Goal: Task Accomplishment & Management: Use online tool/utility

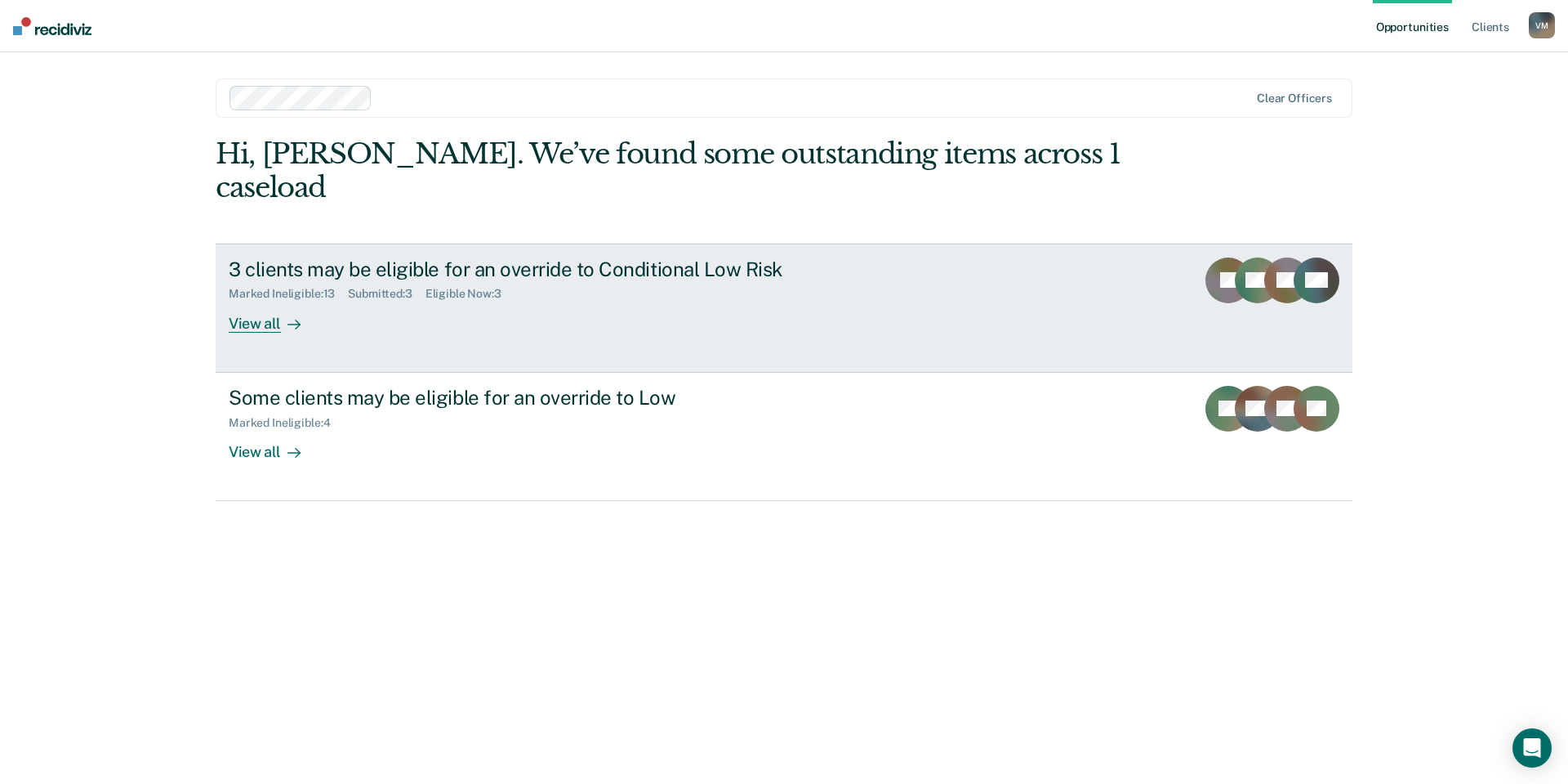
click at [647, 289] on div "3 clients may be eligible for an override to Conditional Low Risk Marked Inelig…" at bounding box center [535, 294] width 613 height 75
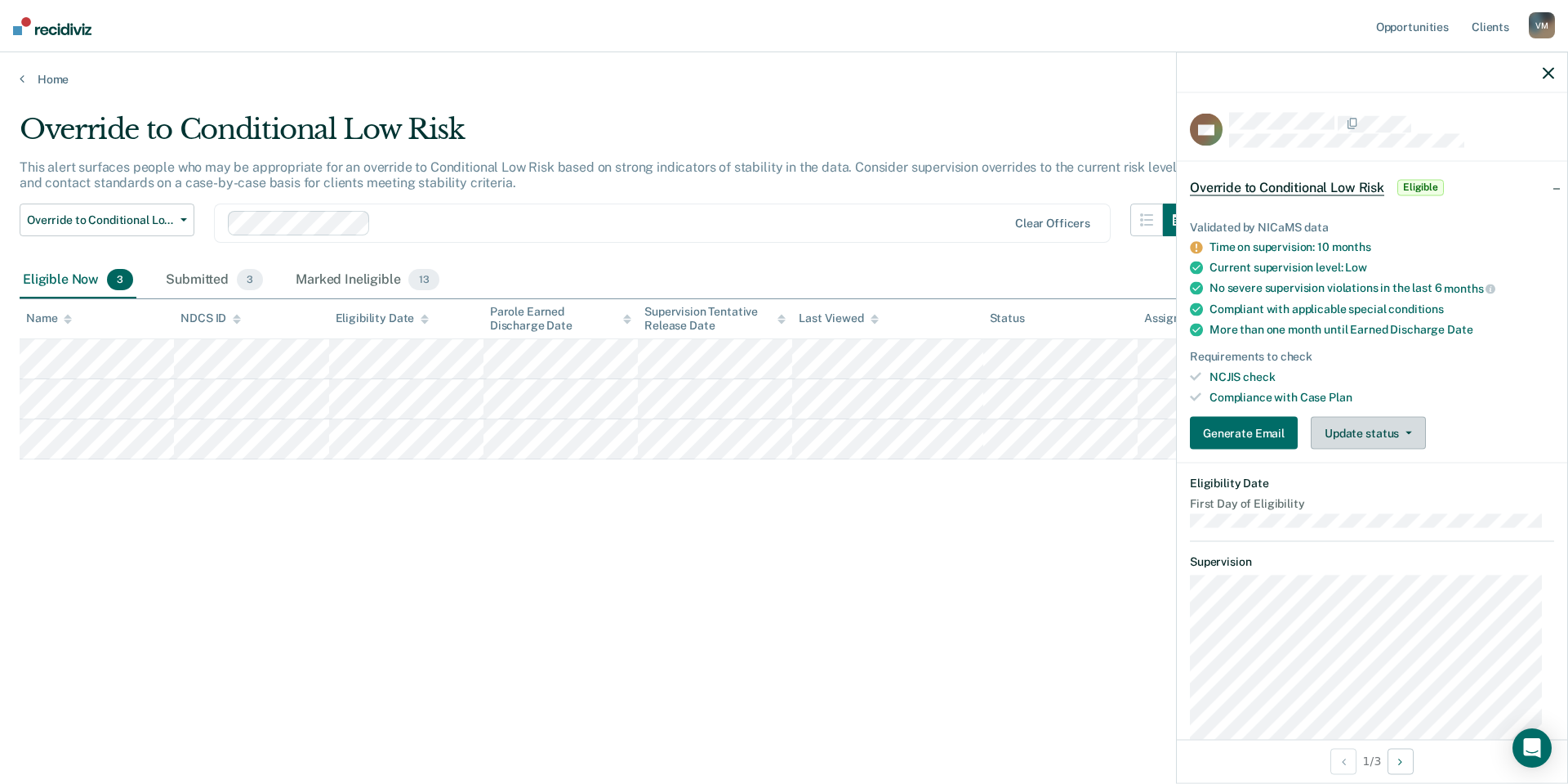
click at [1381, 435] on button "Update status" at bounding box center [1368, 433] width 115 height 33
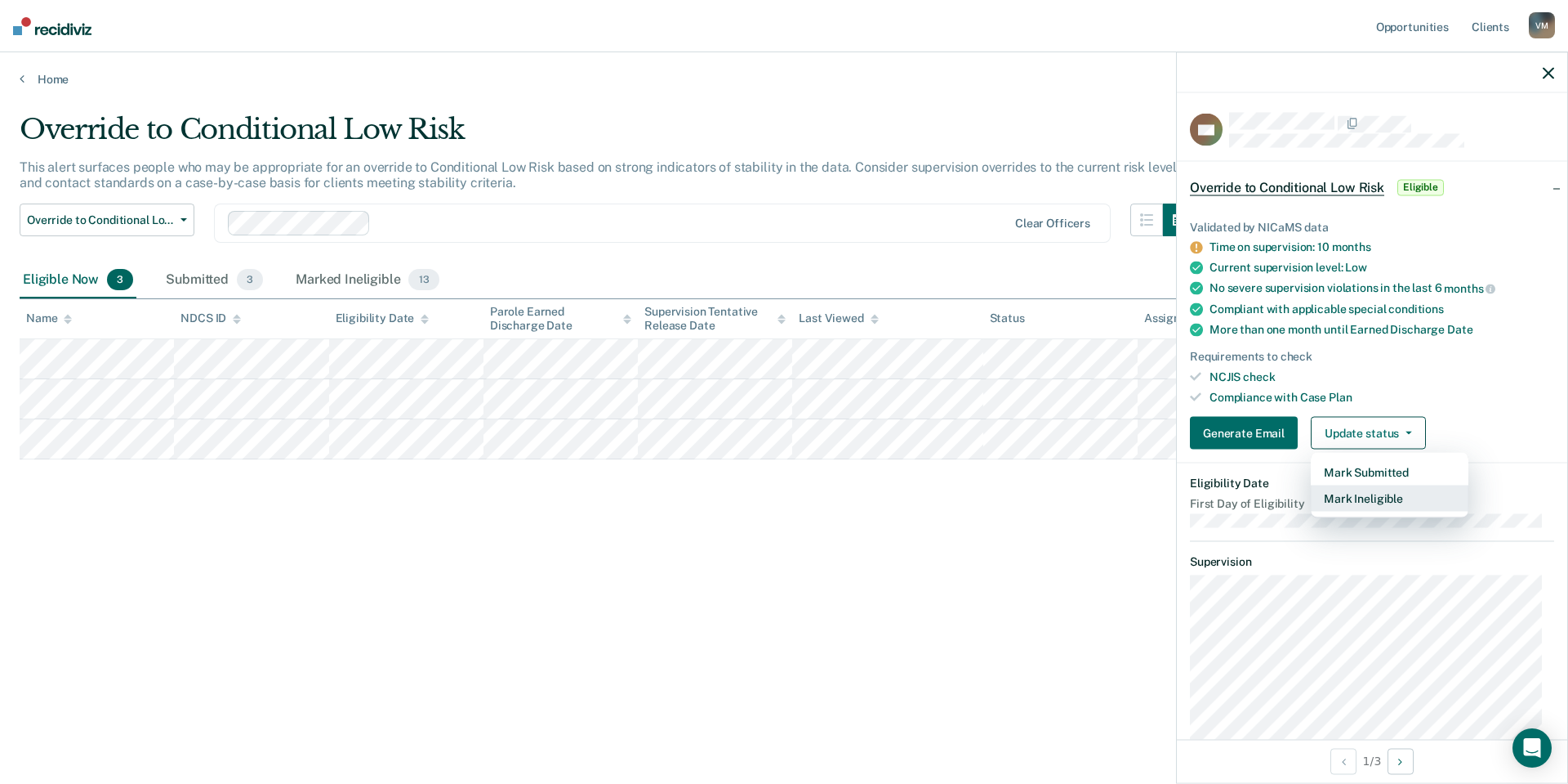
click at [1376, 508] on button "Mark Ineligible" at bounding box center [1390, 499] width 158 height 26
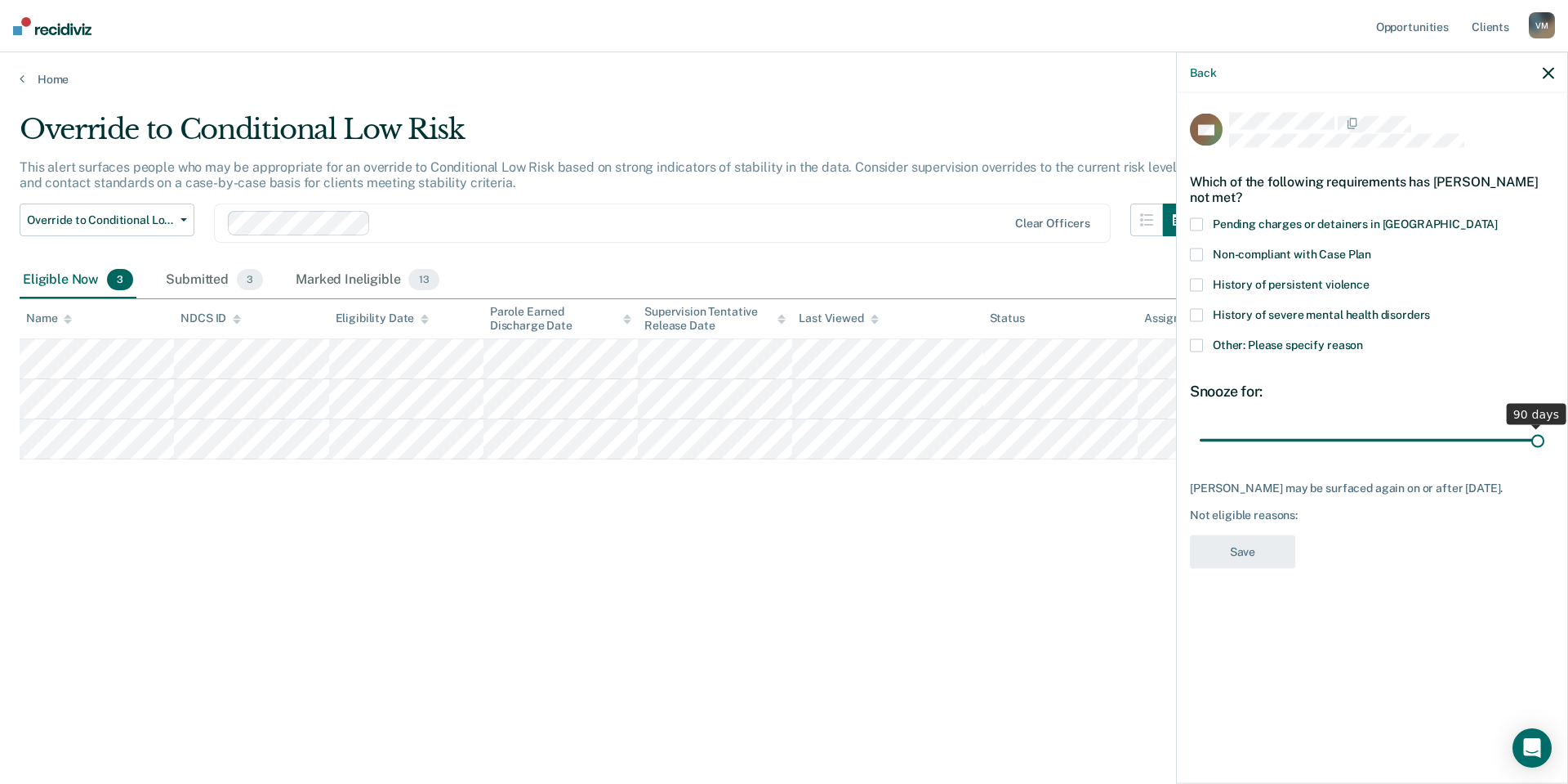
drag, startPoint x: 1325, startPoint y: 428, endPoint x: 1568, endPoint y: 432, distance: 243.0
type input "90"
click at [1545, 432] on input "range" at bounding box center [1372, 440] width 345 height 29
click at [1202, 341] on span at bounding box center [1196, 345] width 13 height 13
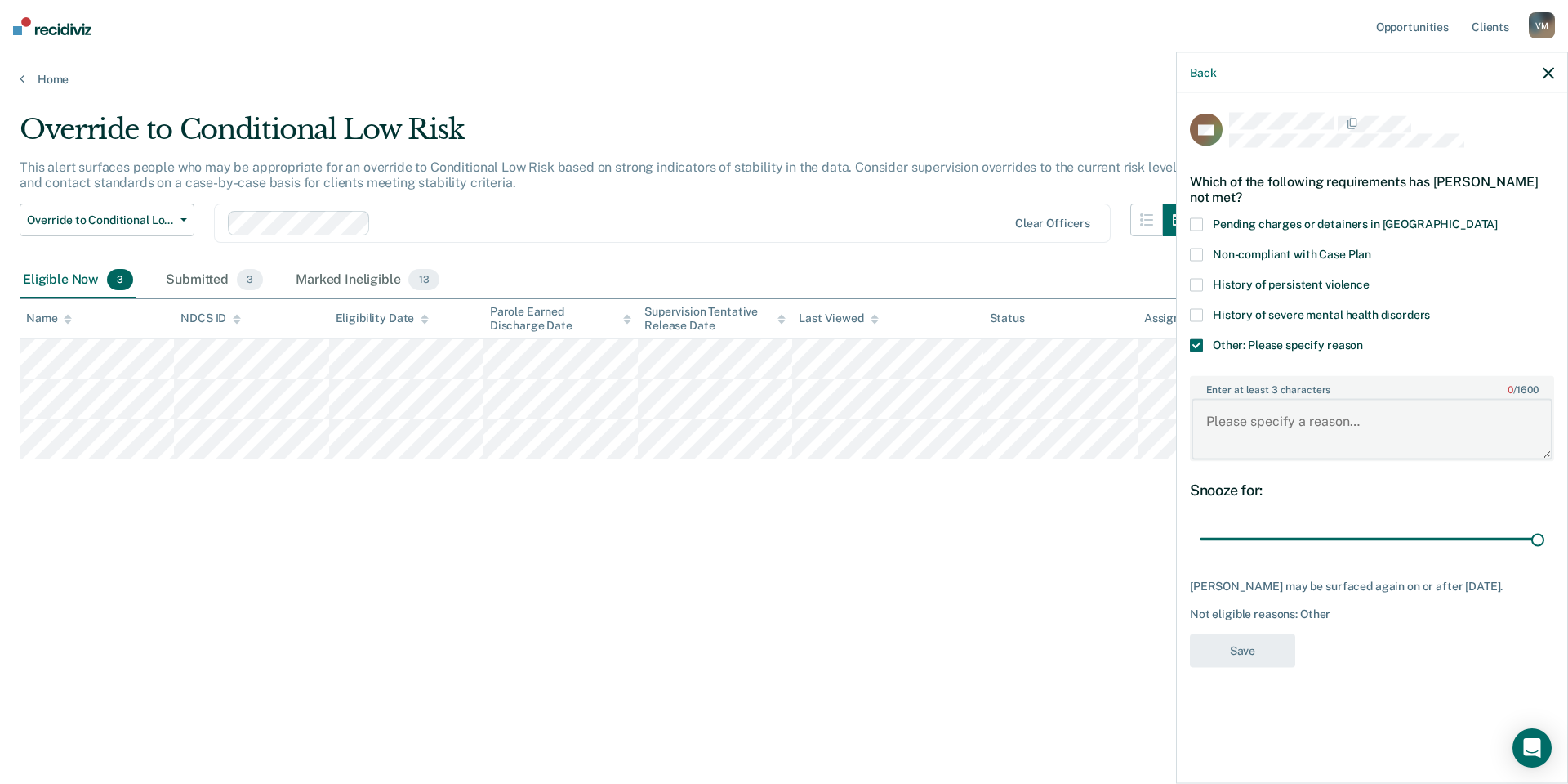
click at [1269, 429] on textarea "Enter at least 3 characters 0 / 1600" at bounding box center [1372, 429] width 361 height 60
type textarea "Client request to stay at low"
click at [1260, 660] on button "Save" at bounding box center [1242, 651] width 105 height 34
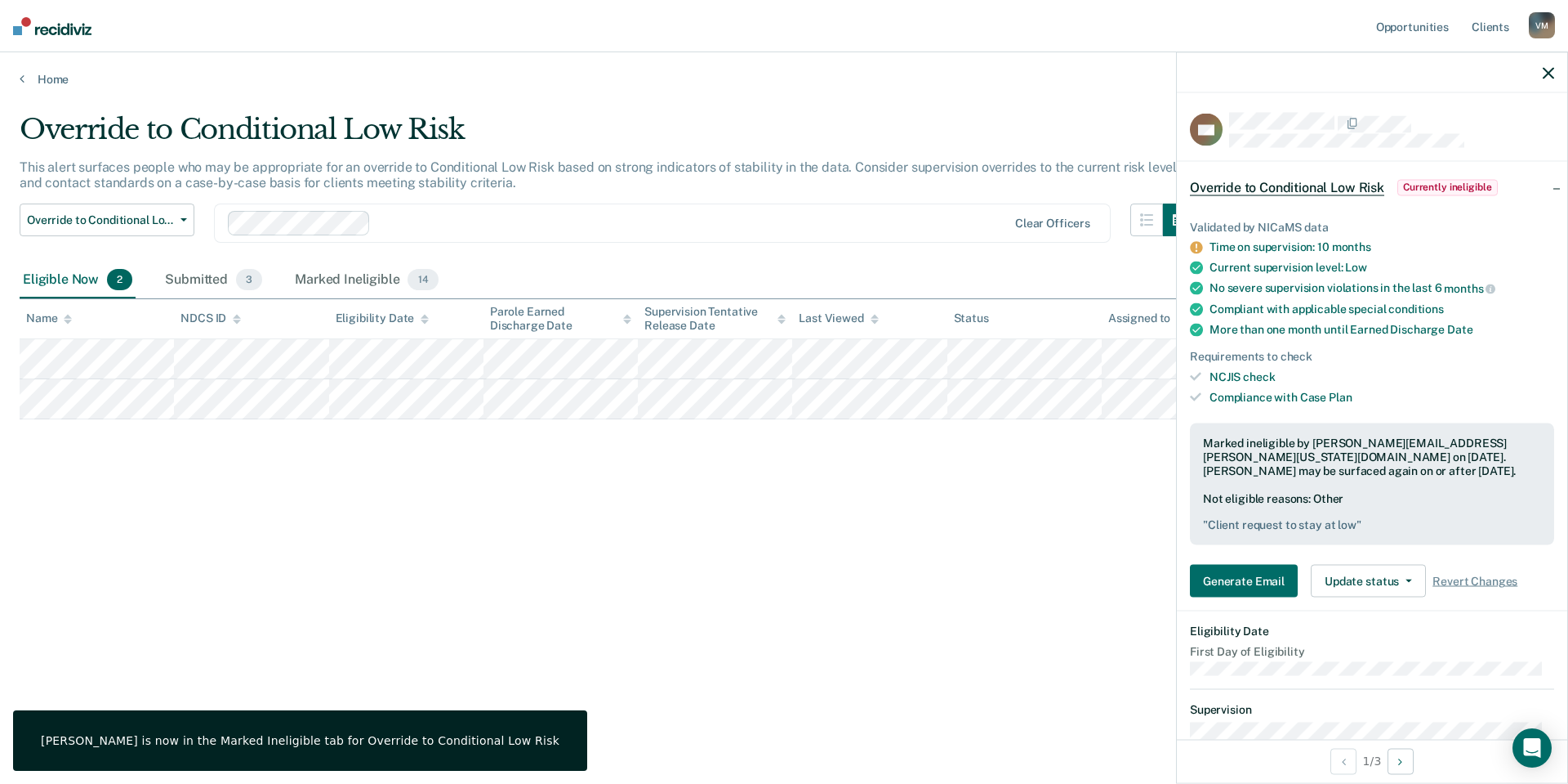
click at [1554, 73] on icon "button" at bounding box center [1548, 72] width 11 height 11
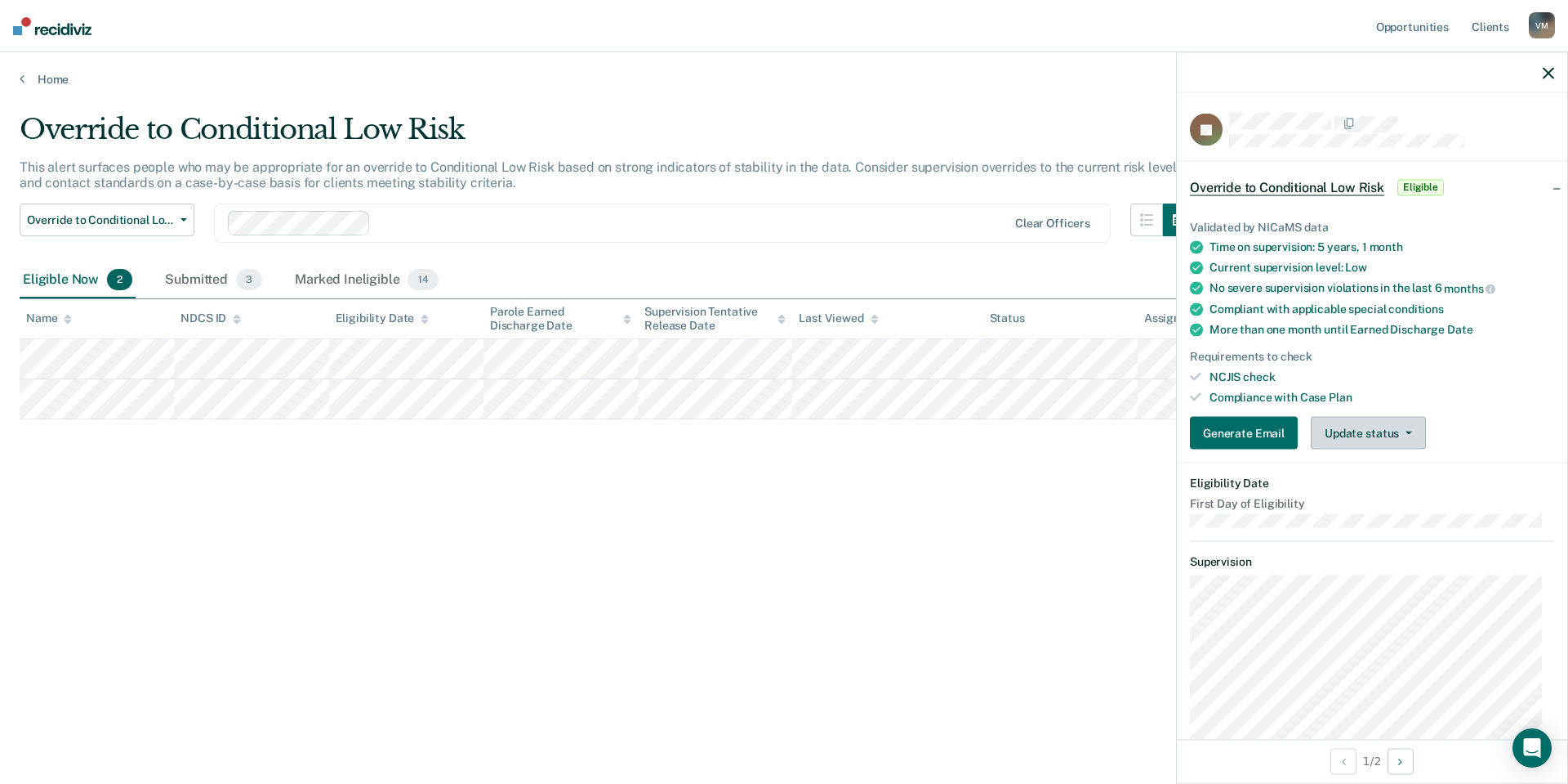
click at [1349, 424] on button "Update status" at bounding box center [1368, 433] width 115 height 33
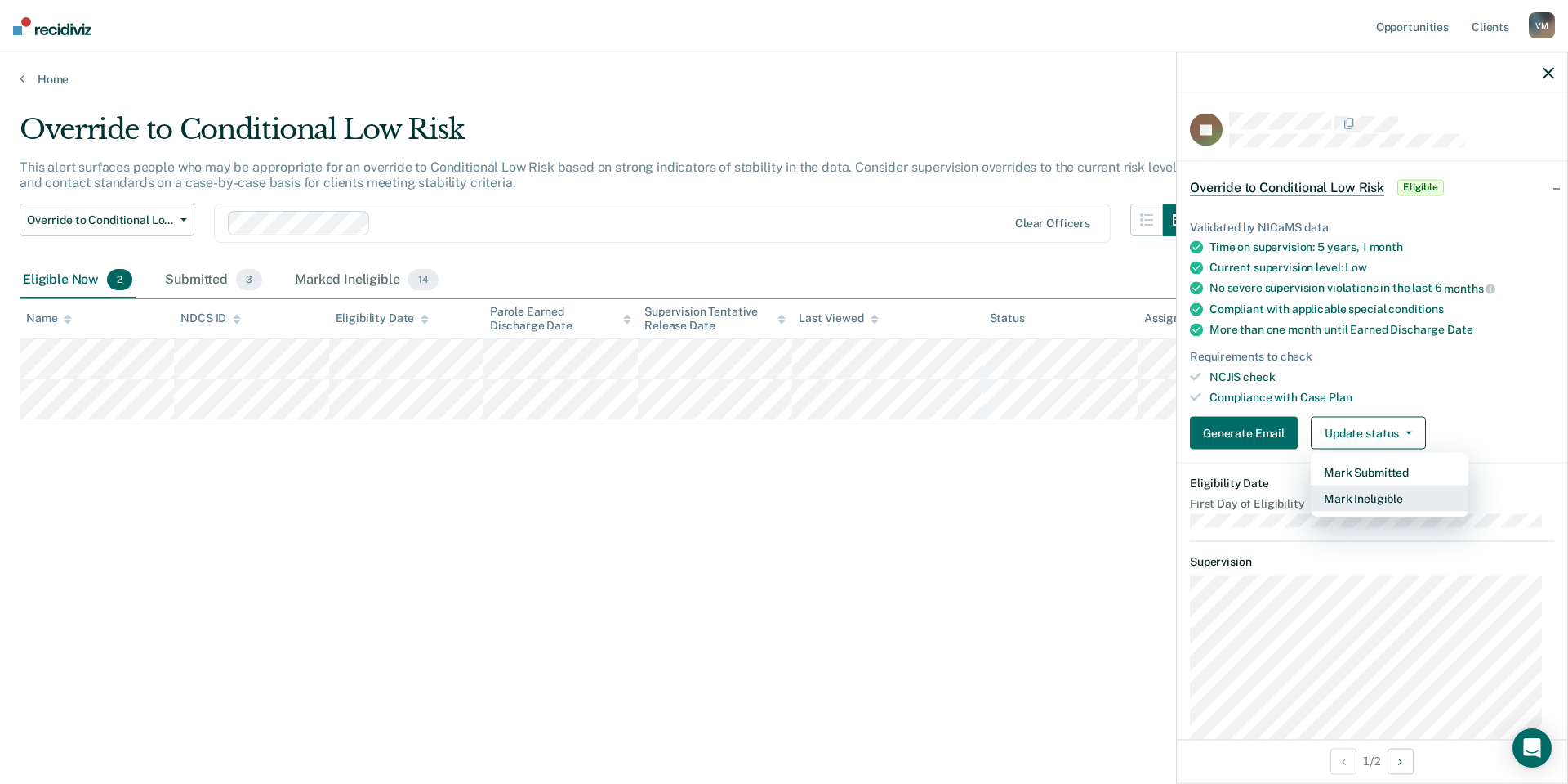
click at [1372, 496] on button "Mark Ineligible" at bounding box center [1390, 499] width 158 height 26
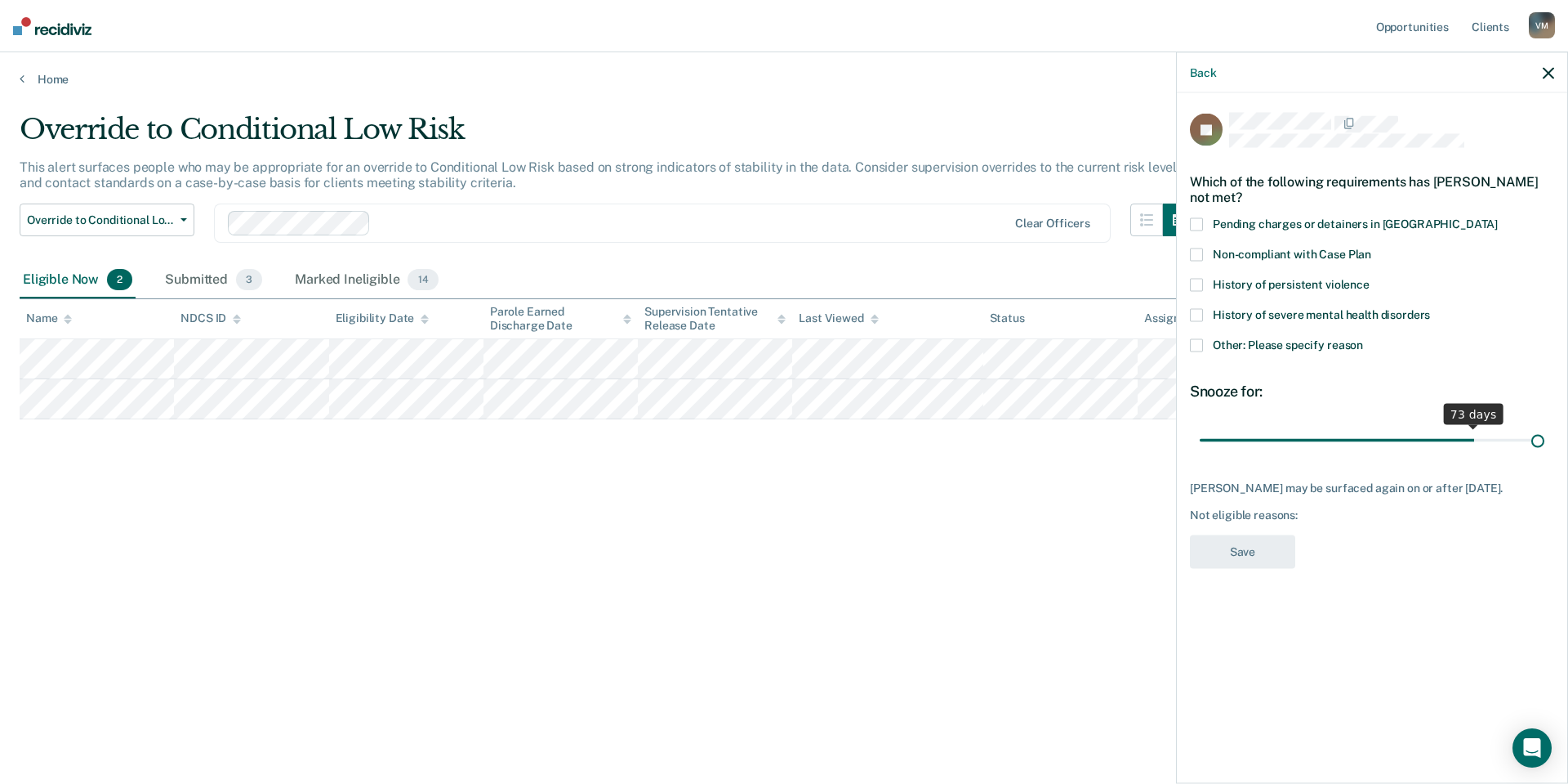
drag, startPoint x: 1313, startPoint y: 437, endPoint x: 1568, endPoint y: 464, distance: 256.4
type input "90"
click at [1545, 454] on input "range" at bounding box center [1372, 440] width 345 height 29
click at [1195, 339] on span at bounding box center [1196, 345] width 13 height 13
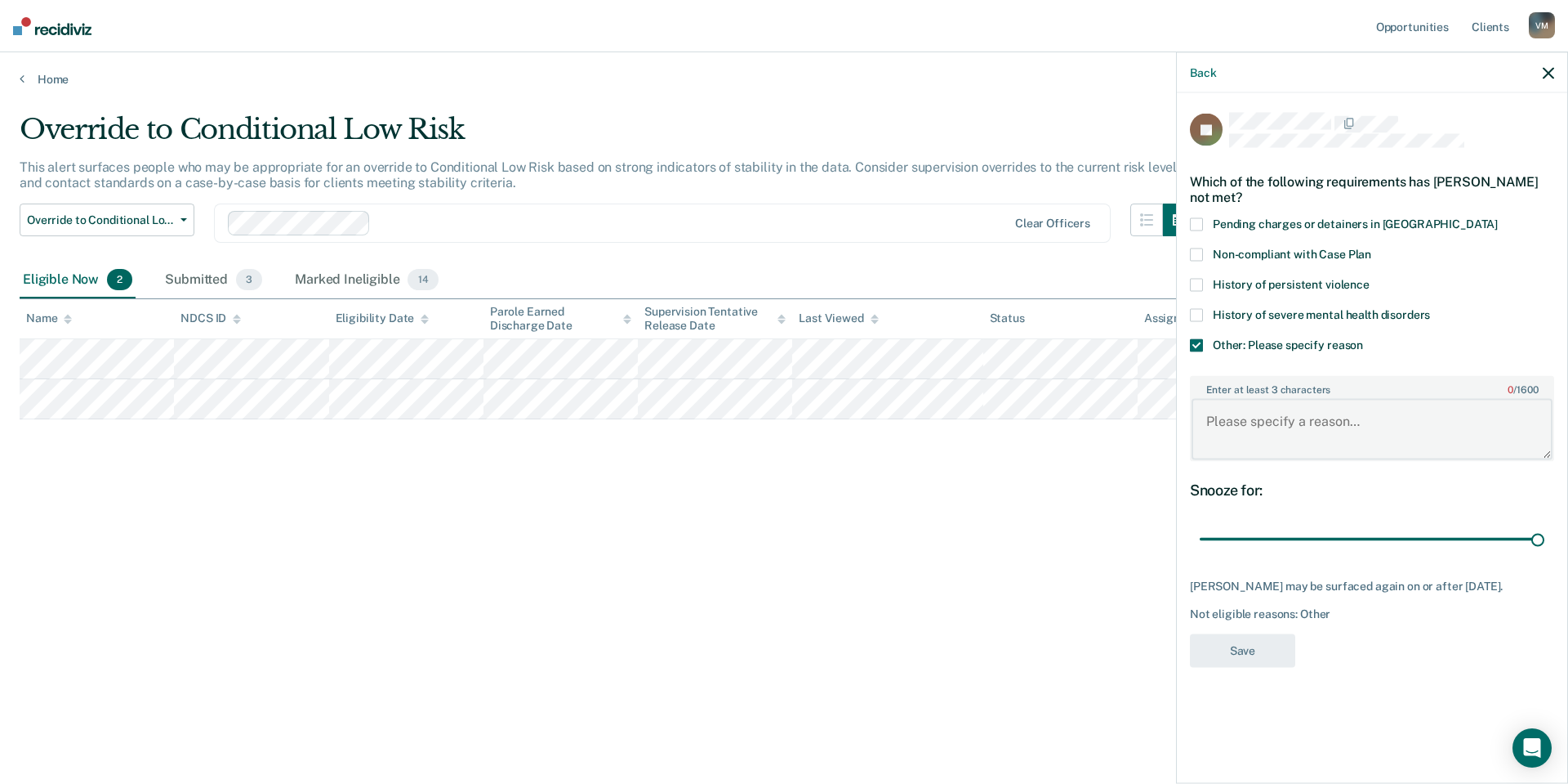
click at [1292, 417] on textarea "Enter at least 3 characters 0 / 1600" at bounding box center [1372, 429] width 361 height 60
type textarea "History of noncompliance at a lower risk level"
click at [1256, 662] on button "Save" at bounding box center [1242, 651] width 105 height 34
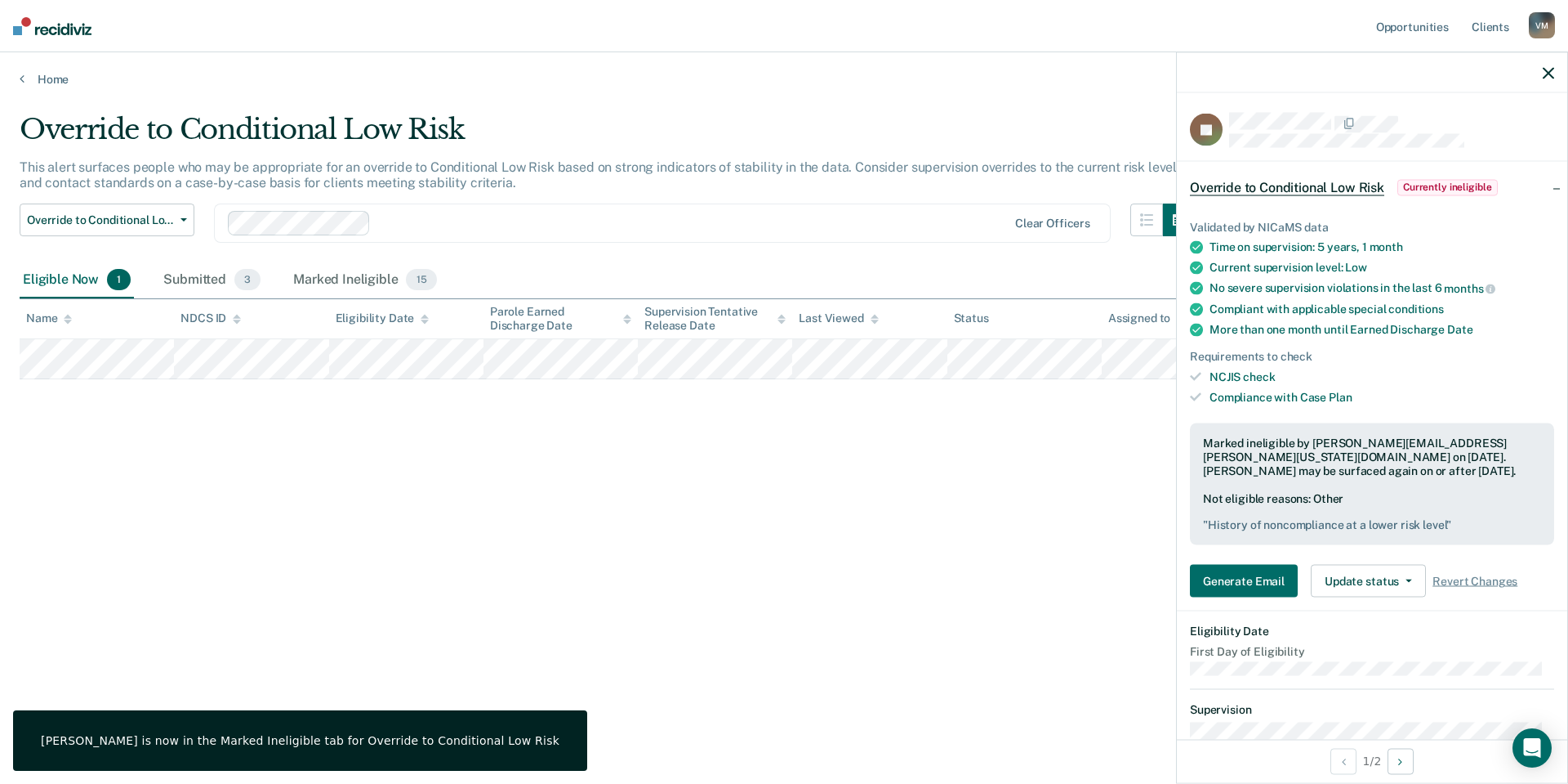
click at [1550, 69] on icon "button" at bounding box center [1548, 72] width 11 height 11
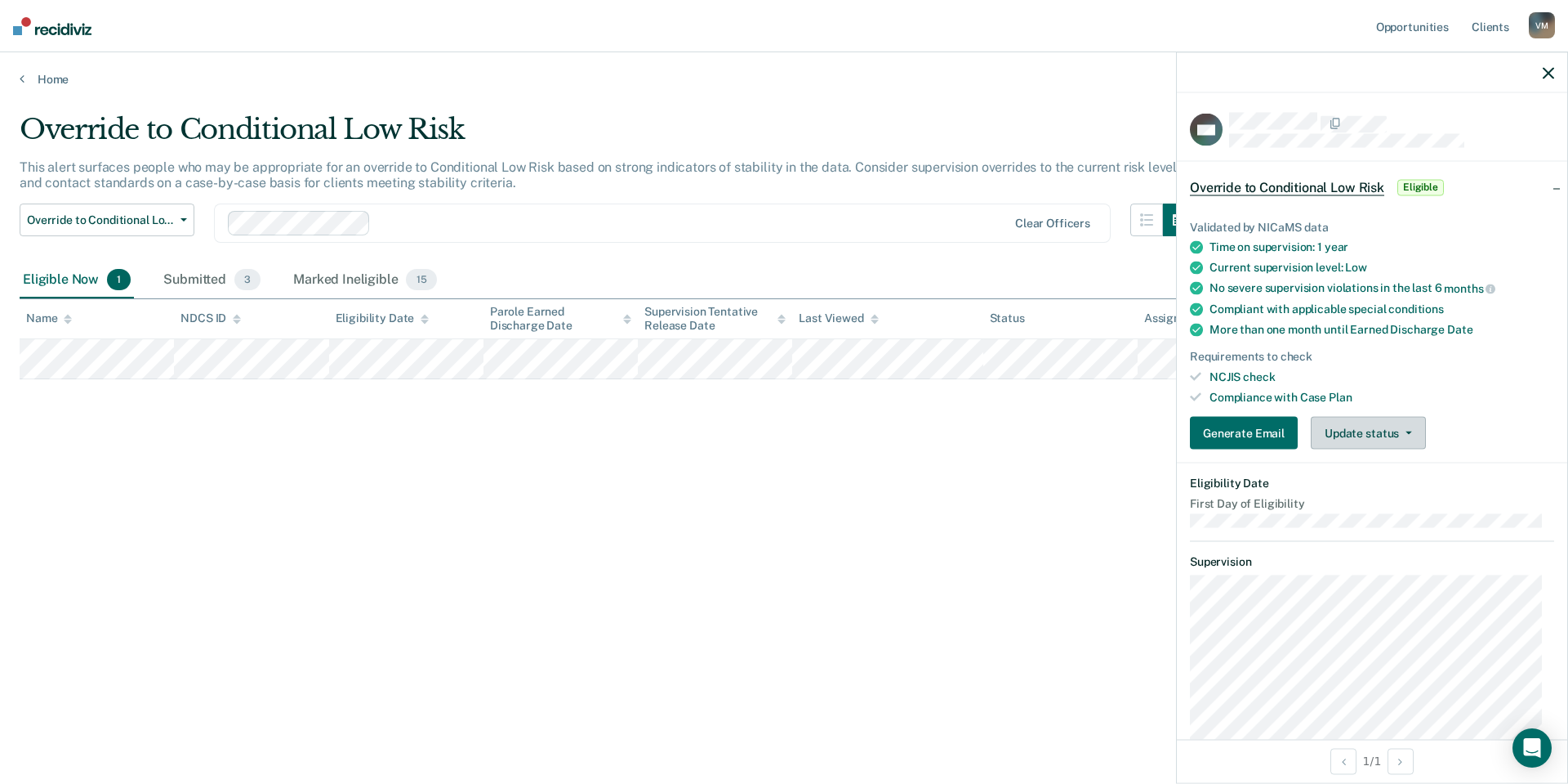
click at [1340, 428] on button "Update status" at bounding box center [1368, 433] width 115 height 33
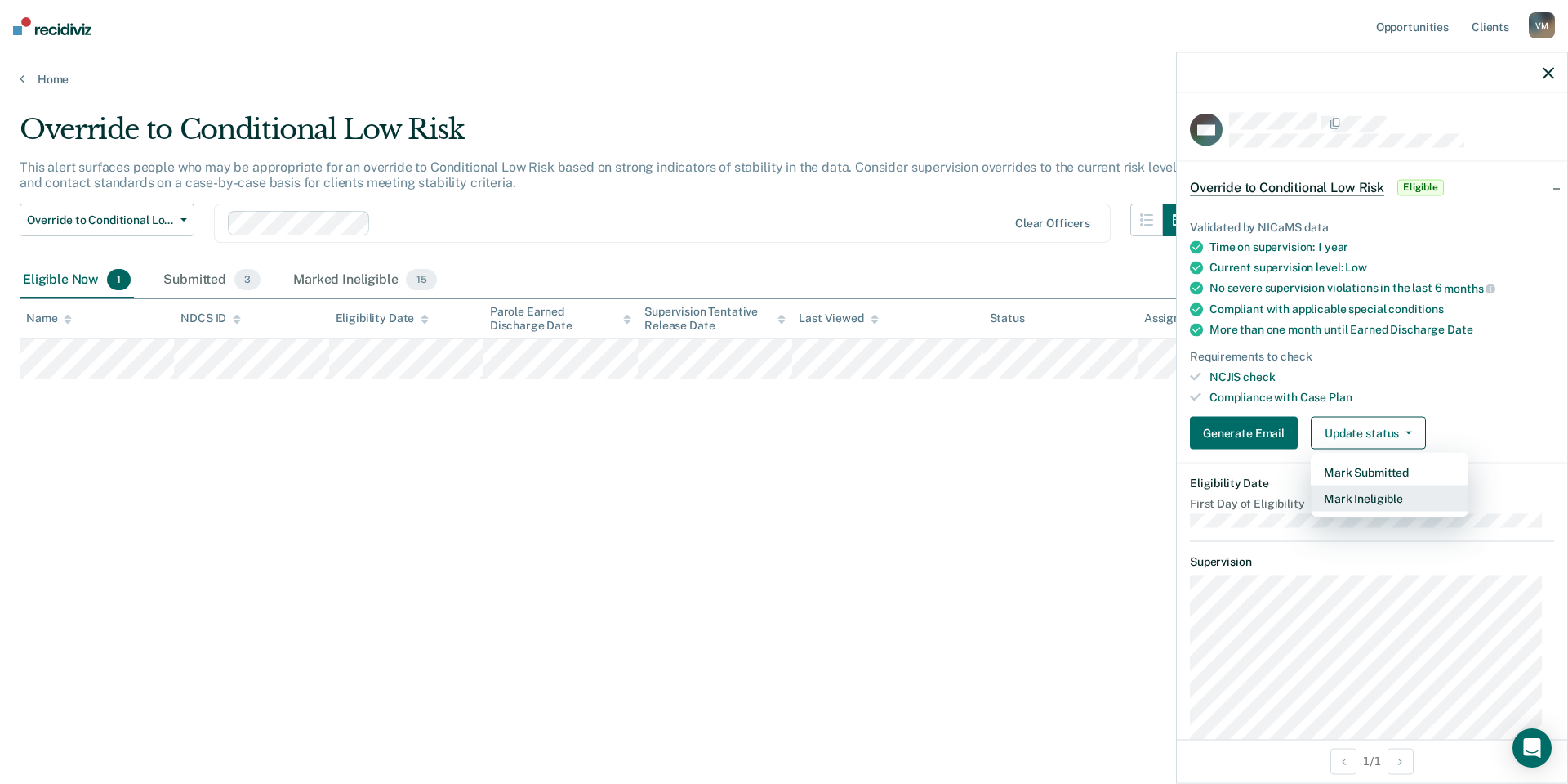
click at [1349, 504] on button "Mark Ineligible" at bounding box center [1390, 499] width 158 height 26
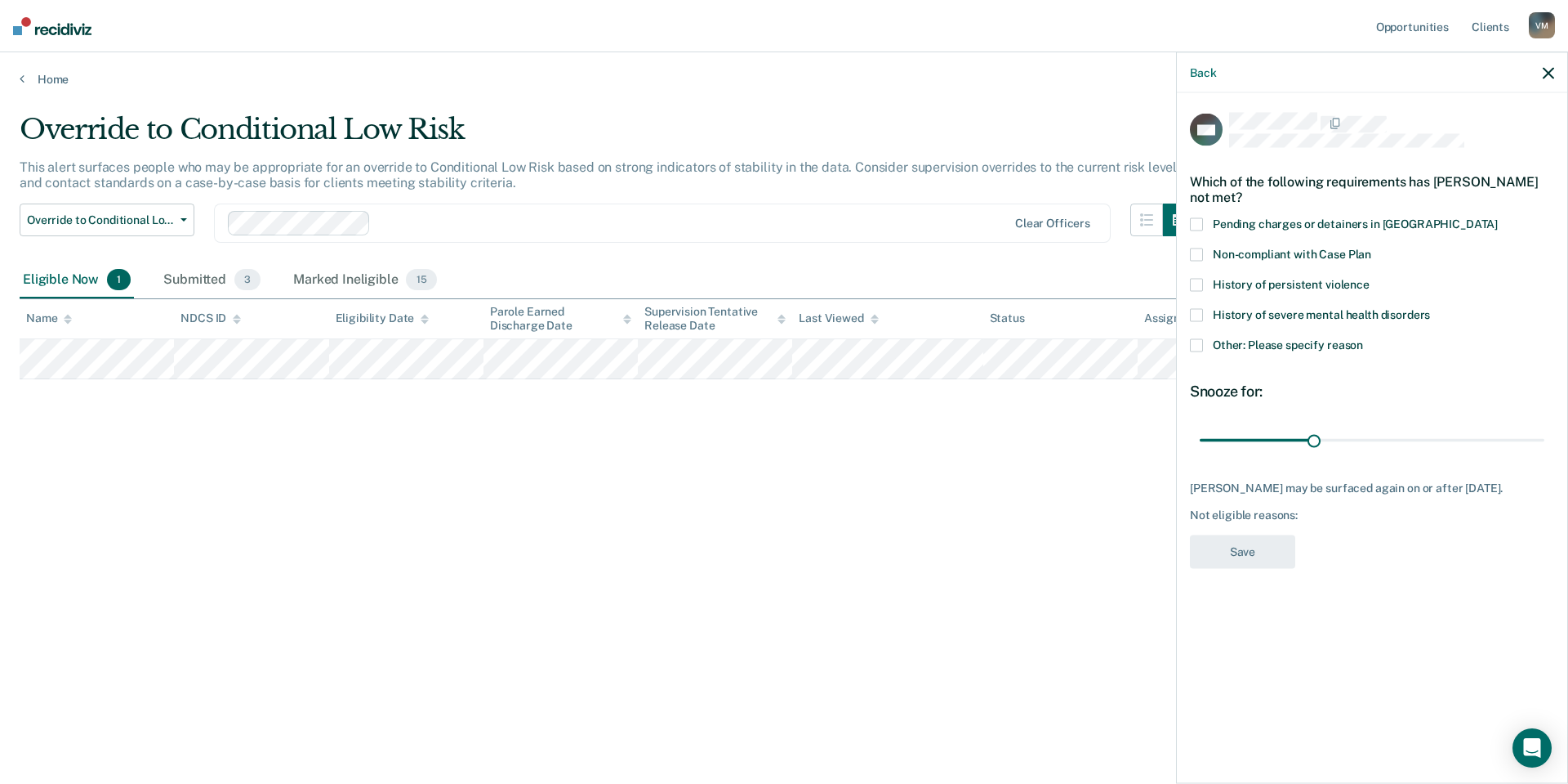
click at [1210, 345] on label "Other: Please specify reason" at bounding box center [1372, 347] width 365 height 17
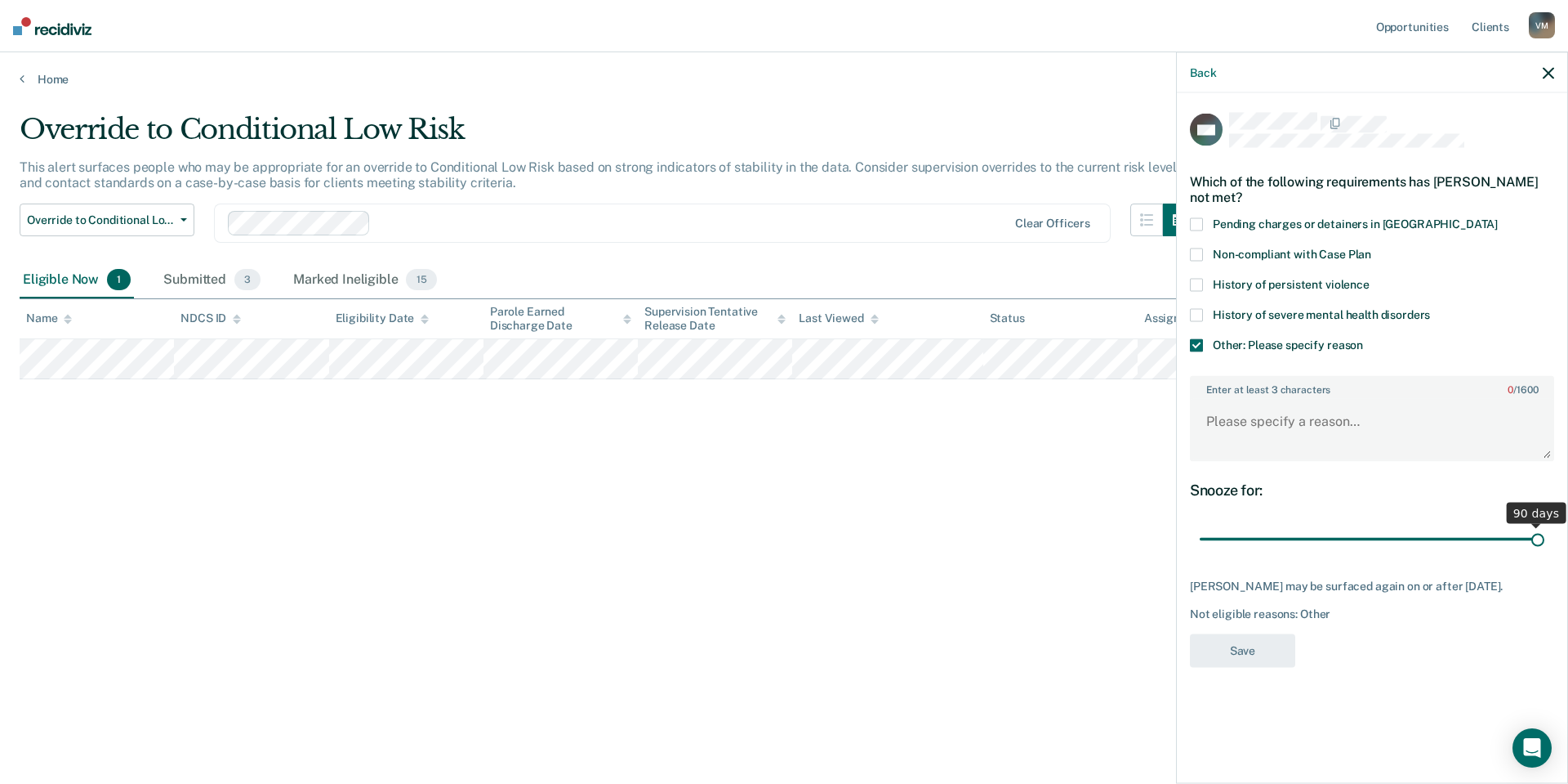
drag, startPoint x: 1315, startPoint y: 536, endPoint x: 1568, endPoint y: 538, distance: 253.0
type input "90"
click at [1545, 538] on input "range" at bounding box center [1372, 539] width 345 height 29
click at [1419, 423] on textarea "Enter at least 3 characters 0 / 1600" at bounding box center [1372, 429] width 361 height 60
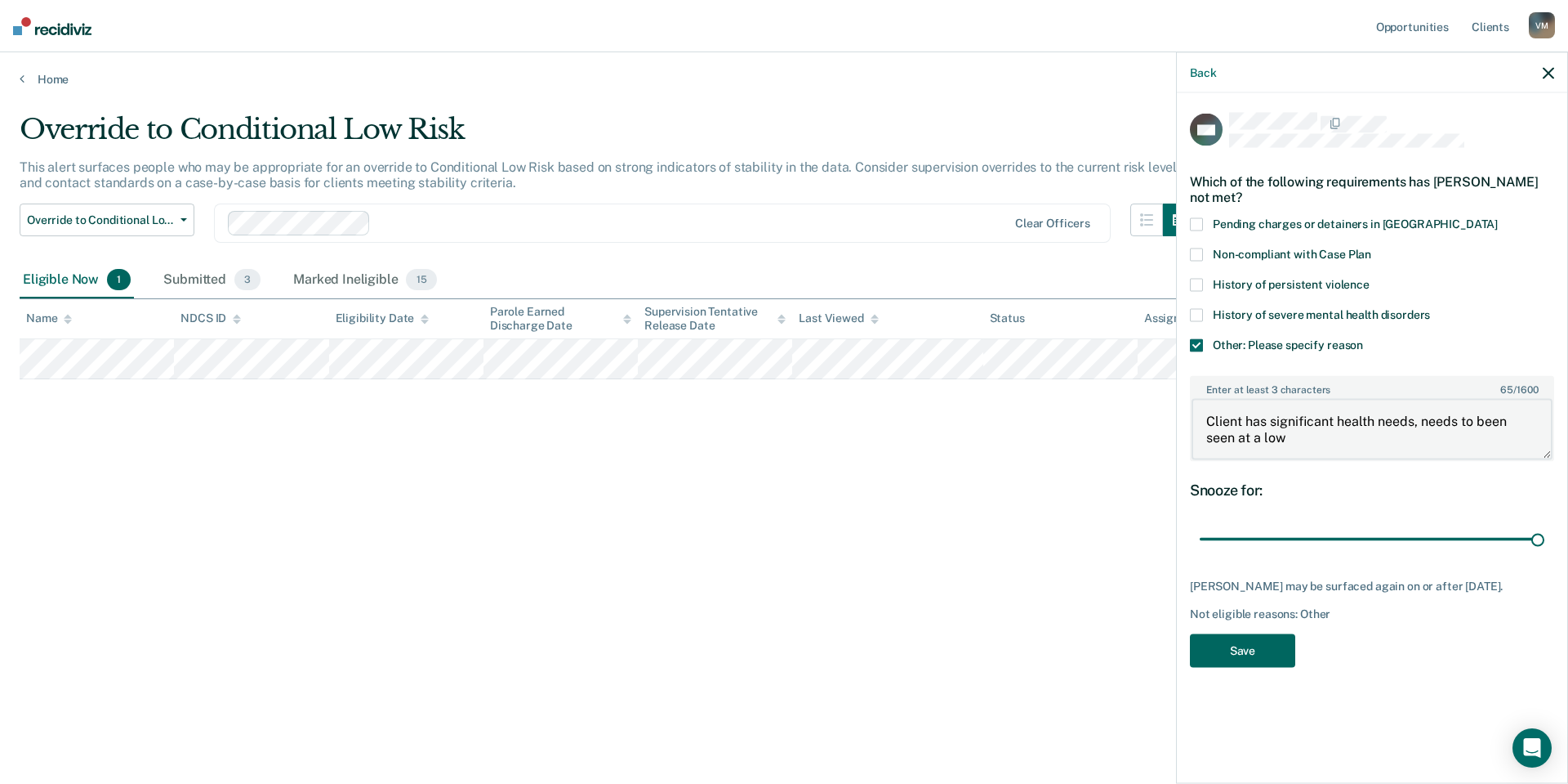
type textarea "Client has significant health needs, needs to been seen at a low"
click at [1276, 648] on button "Save" at bounding box center [1242, 651] width 105 height 34
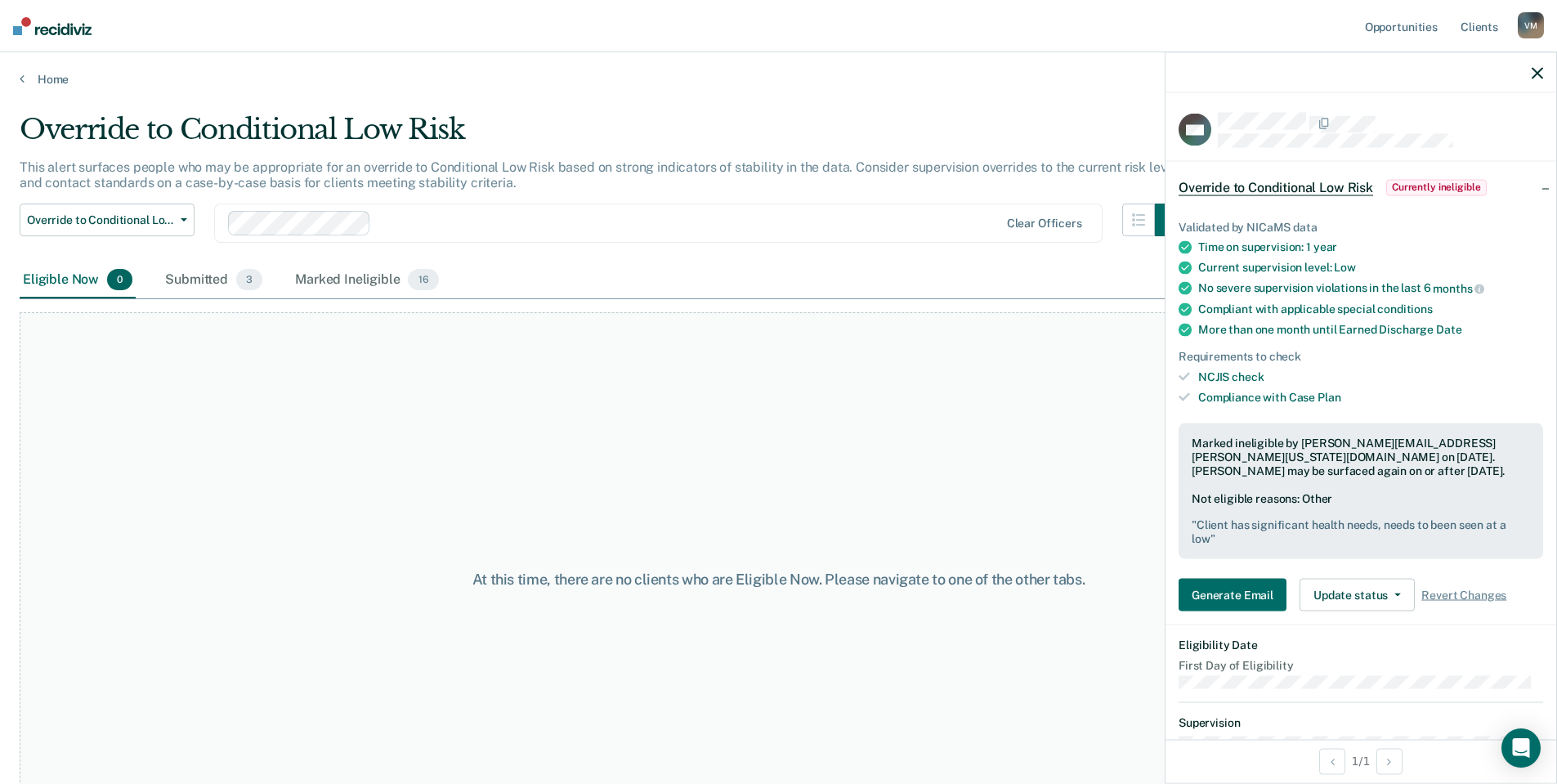
click at [1533, 74] on icon "button" at bounding box center [1537, 72] width 11 height 11
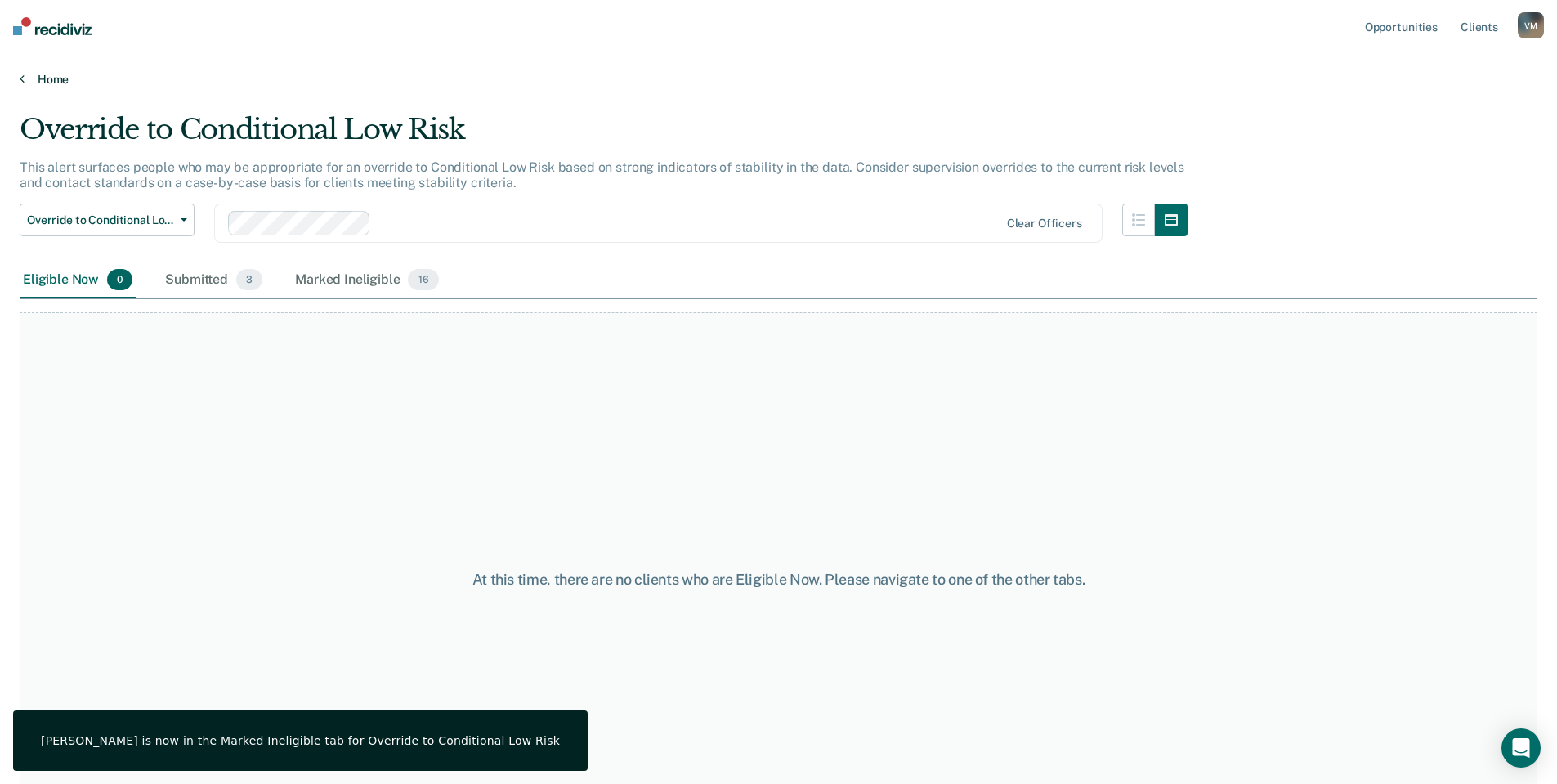
click at [59, 74] on link "Home" at bounding box center [779, 79] width 1518 height 15
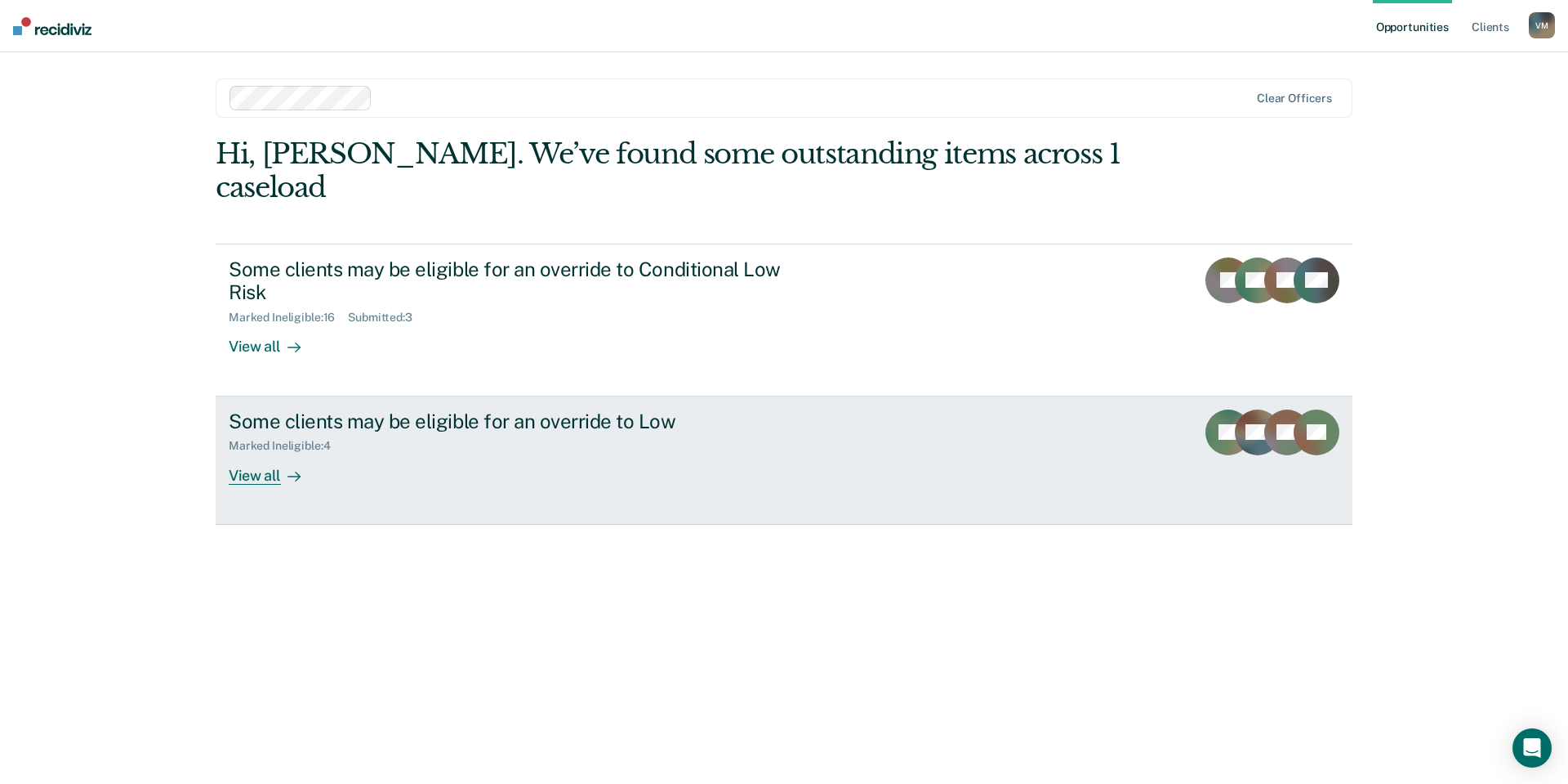
click at [361, 427] on div "Some clients may be eligible for an override to Low Marked Ineligible : 4 View …" at bounding box center [535, 447] width 613 height 75
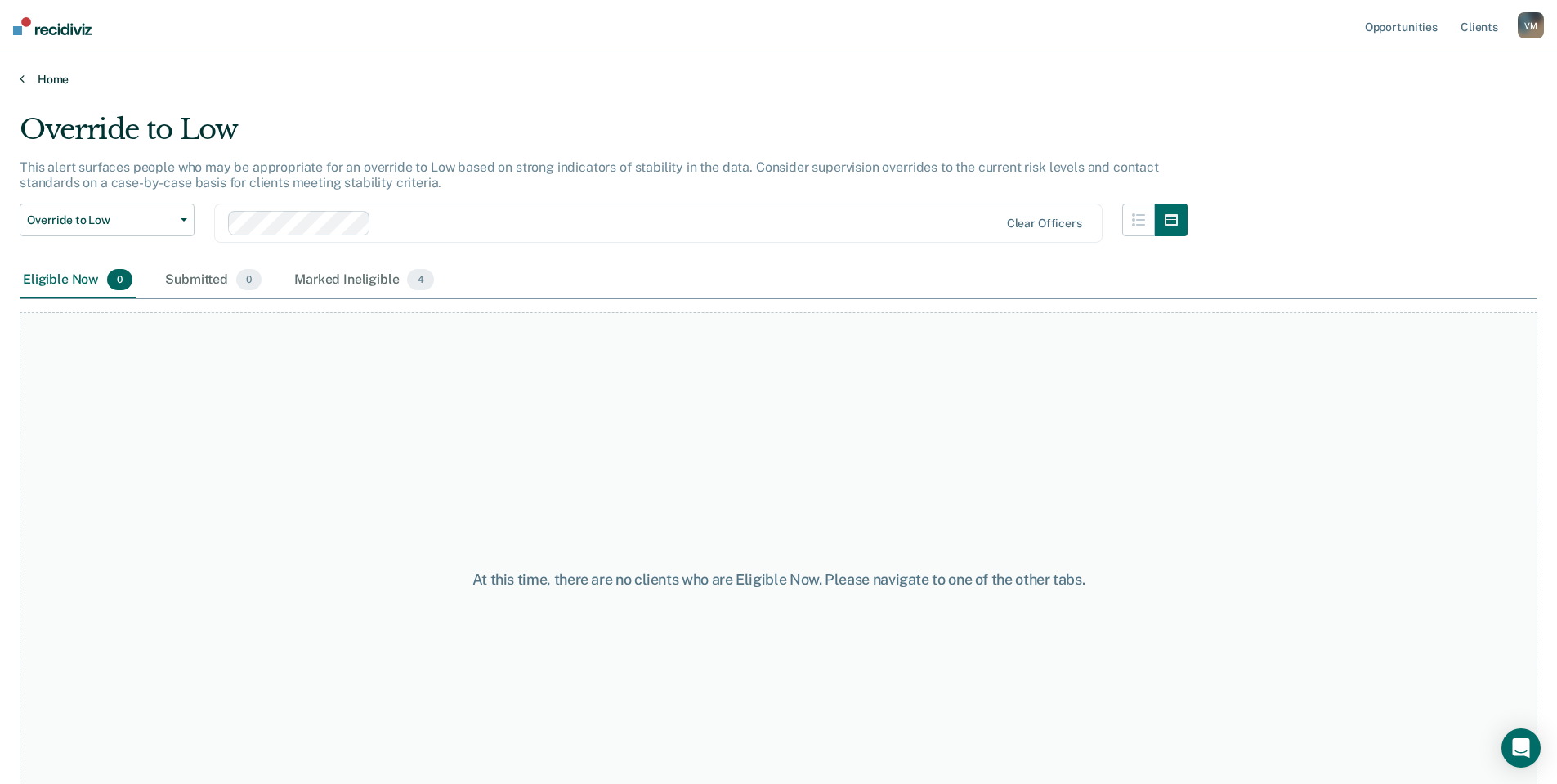
click at [37, 77] on link "Home" at bounding box center [779, 79] width 1518 height 15
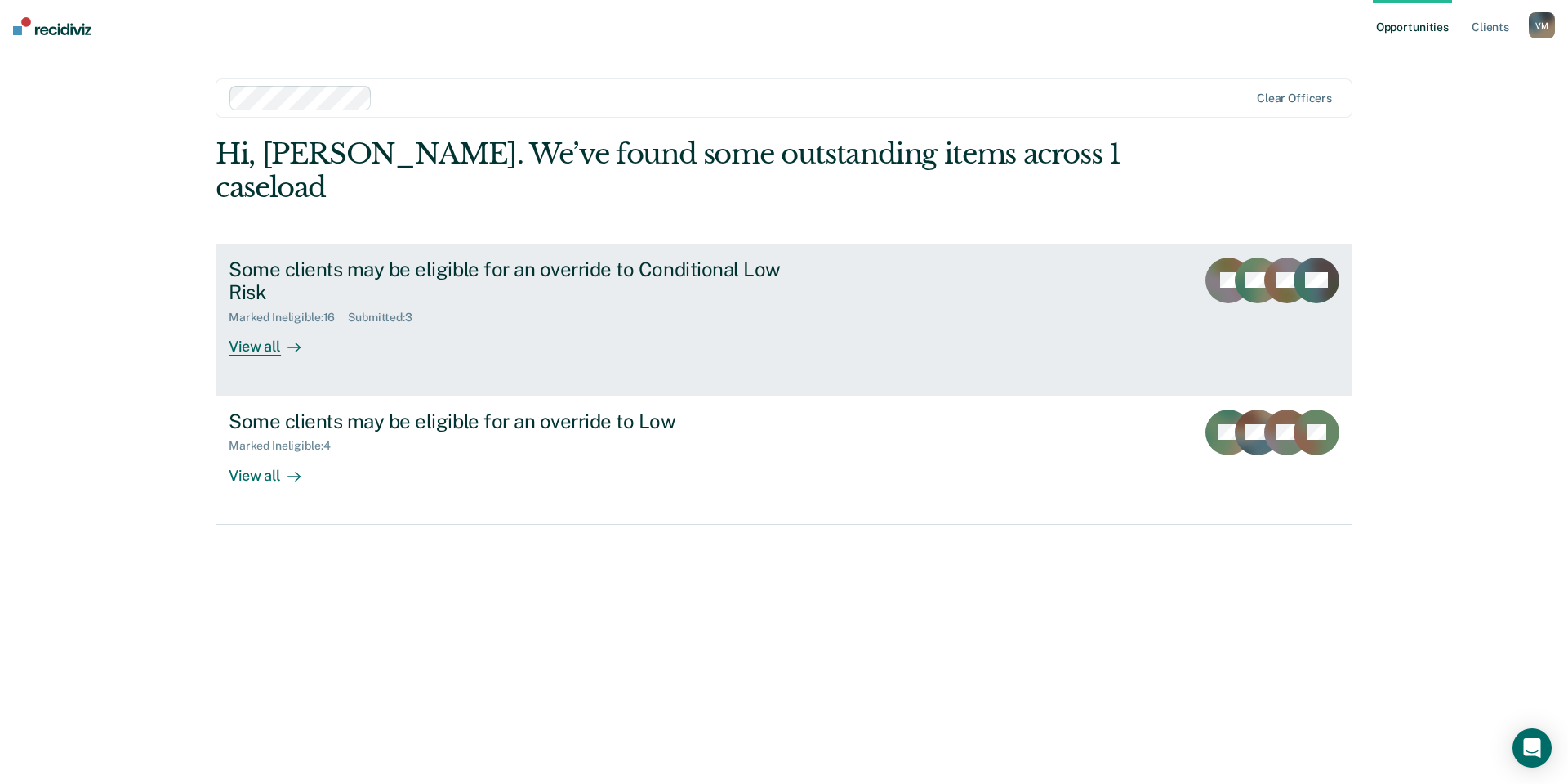
click at [419, 311] on div "Submitted : 3" at bounding box center [387, 318] width 78 height 14
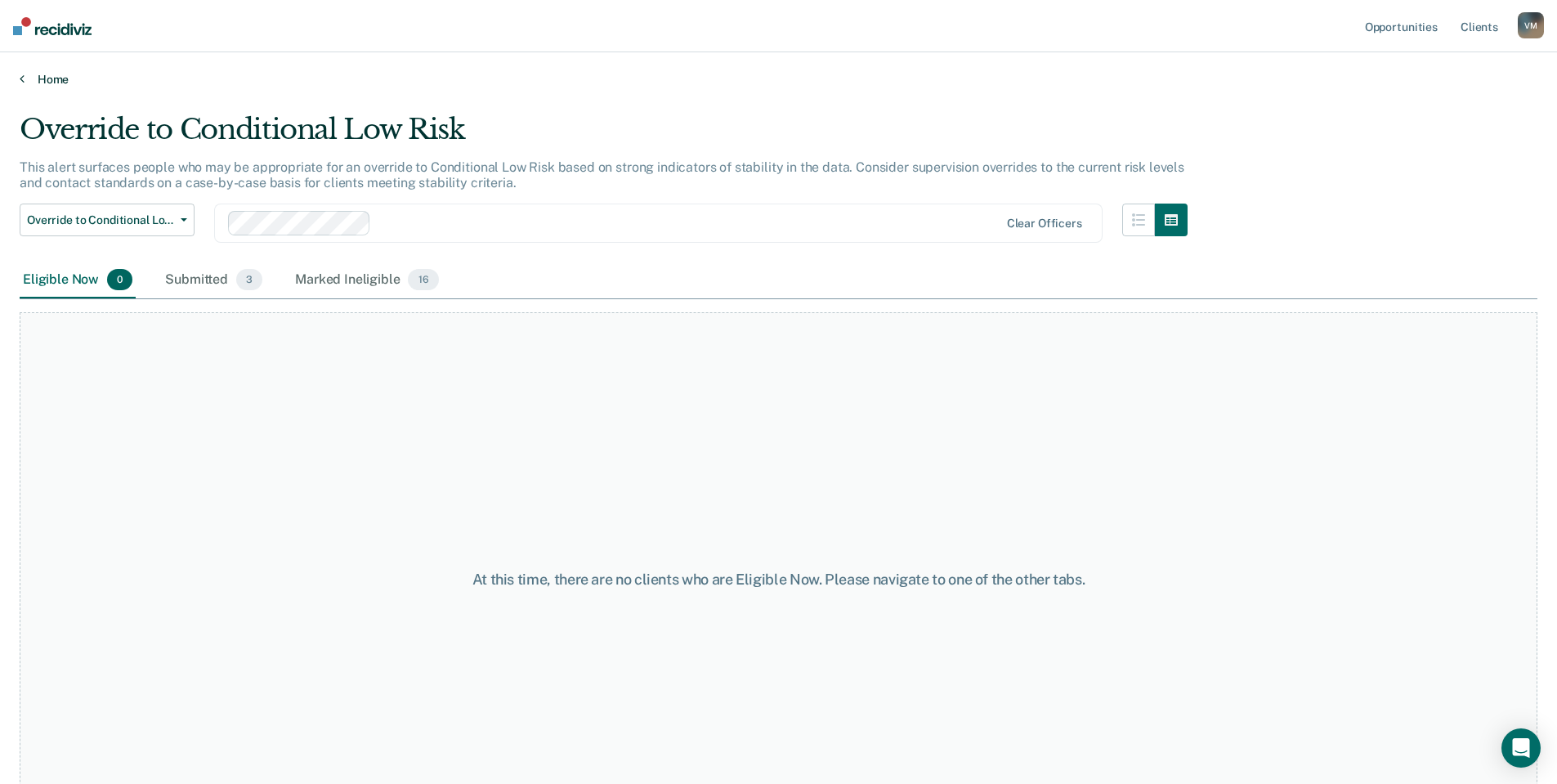
click at [38, 78] on link "Home" at bounding box center [779, 79] width 1518 height 15
